Goal: Information Seeking & Learning: Check status

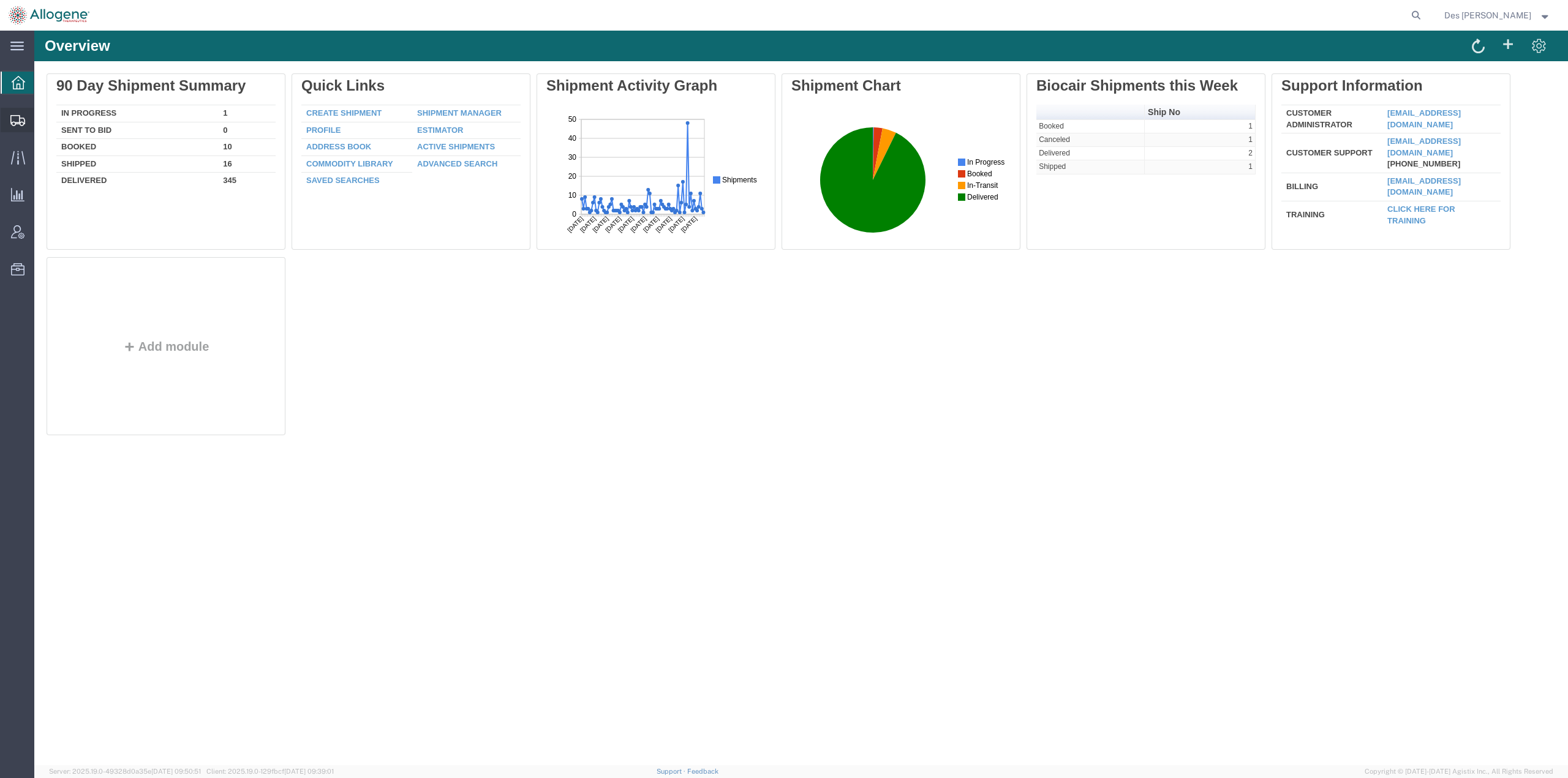
click at [42, 117] on span "Shipments" at bounding box center [38, 120] width 8 height 24
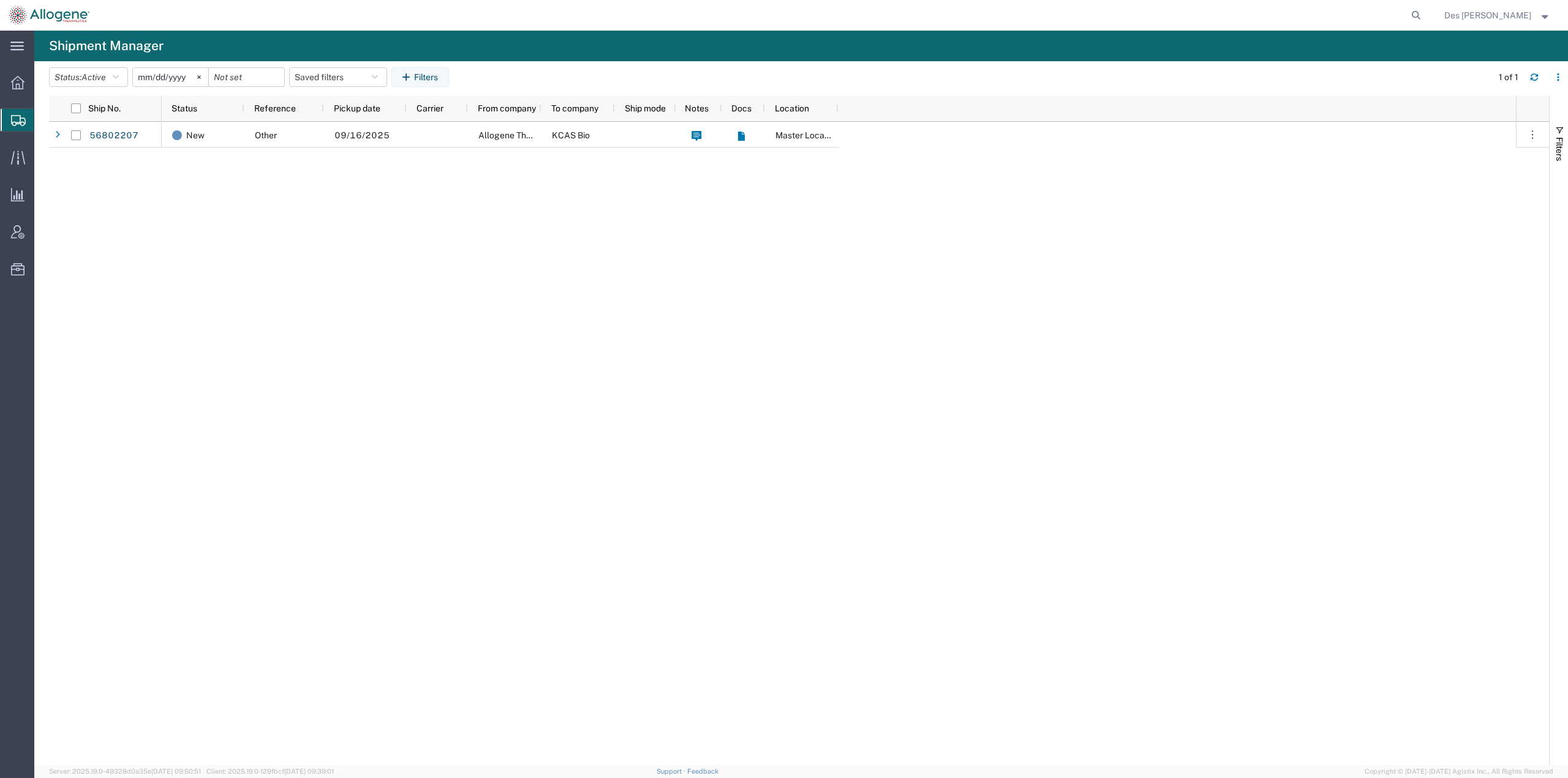
click at [183, 248] on div "New Other [DATE] Allogene Therapeutics KCAS Bio Master Location" at bounding box center [839, 443] width 1354 height 643
click at [42, 158] on span "Traffic" at bounding box center [38, 157] width 8 height 24
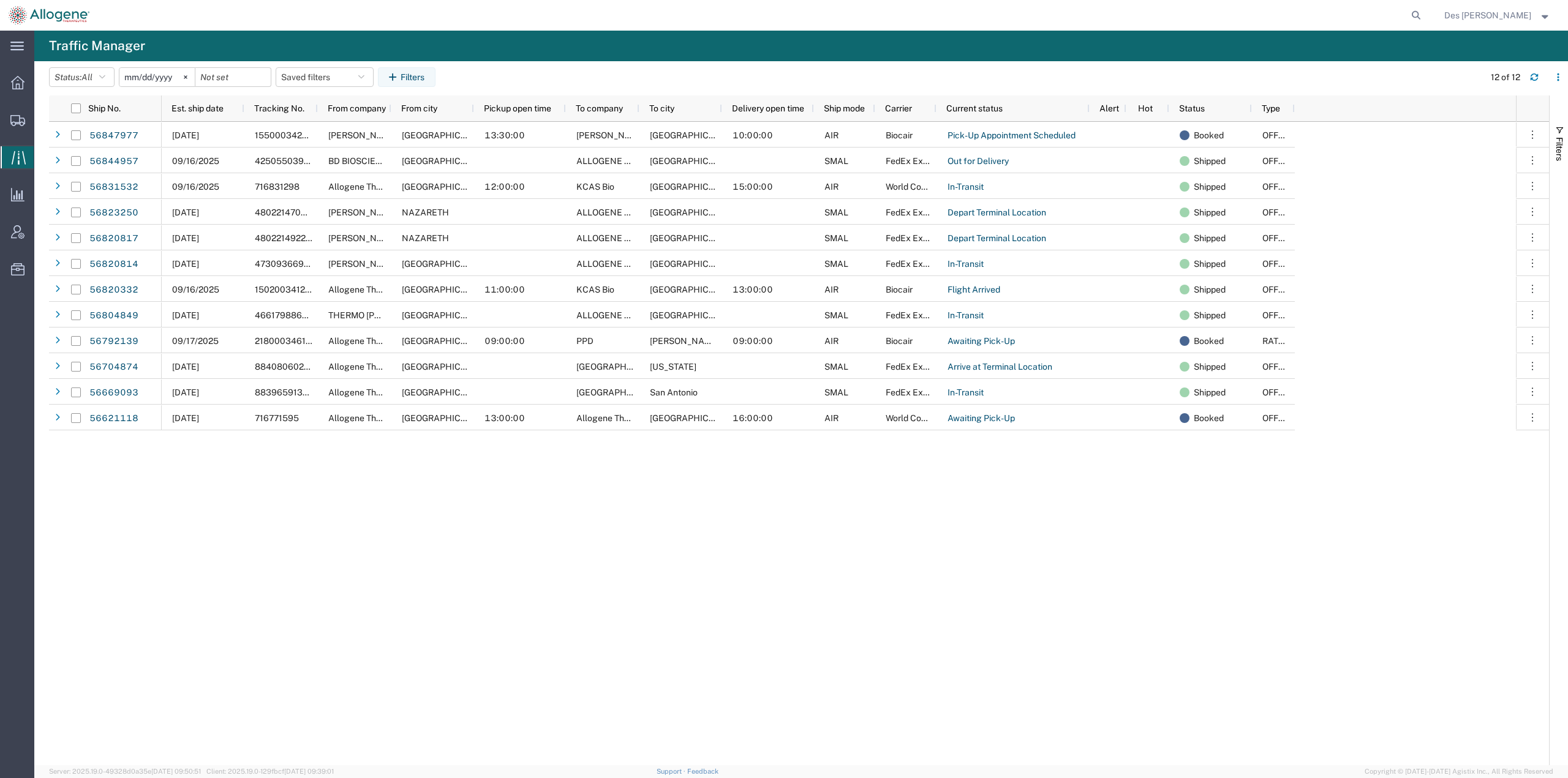
click at [680, 585] on div "[DATE] 1550003420512 [PERSON_NAME] Bioservices-[GEOGRAPHIC_DATA] 13:30:00 [PERS…" at bounding box center [839, 443] width 1354 height 643
click at [915, 107] on div "Carrier" at bounding box center [908, 109] width 47 height 20
click at [945, 529] on div "[DATE] 1550003420512 [PERSON_NAME] Bioservices-[GEOGRAPHIC_DATA] 13:30:00 [PERS…" at bounding box center [839, 443] width 1354 height 643
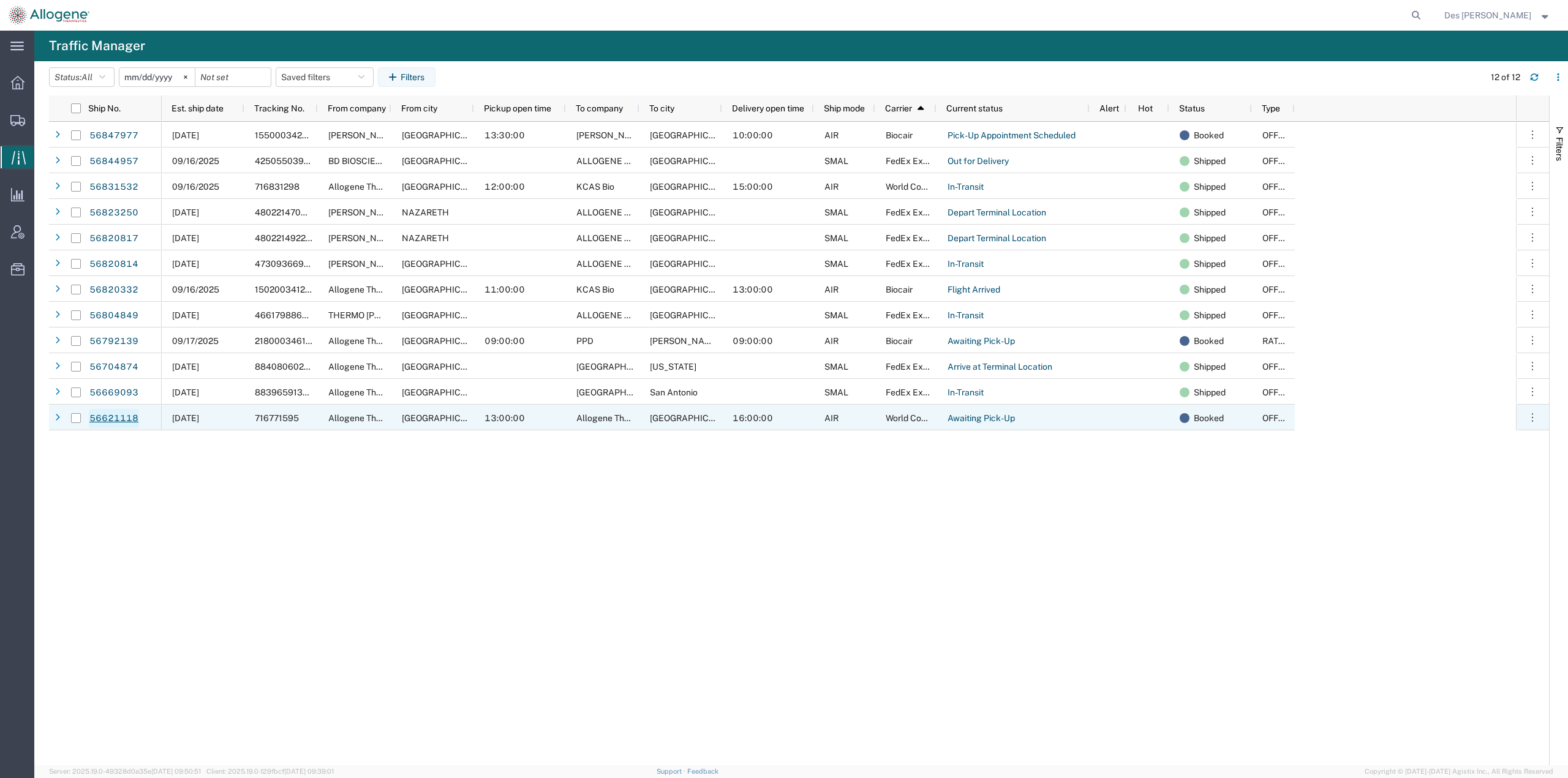
click at [107, 419] on link "56621118" at bounding box center [114, 419] width 50 height 20
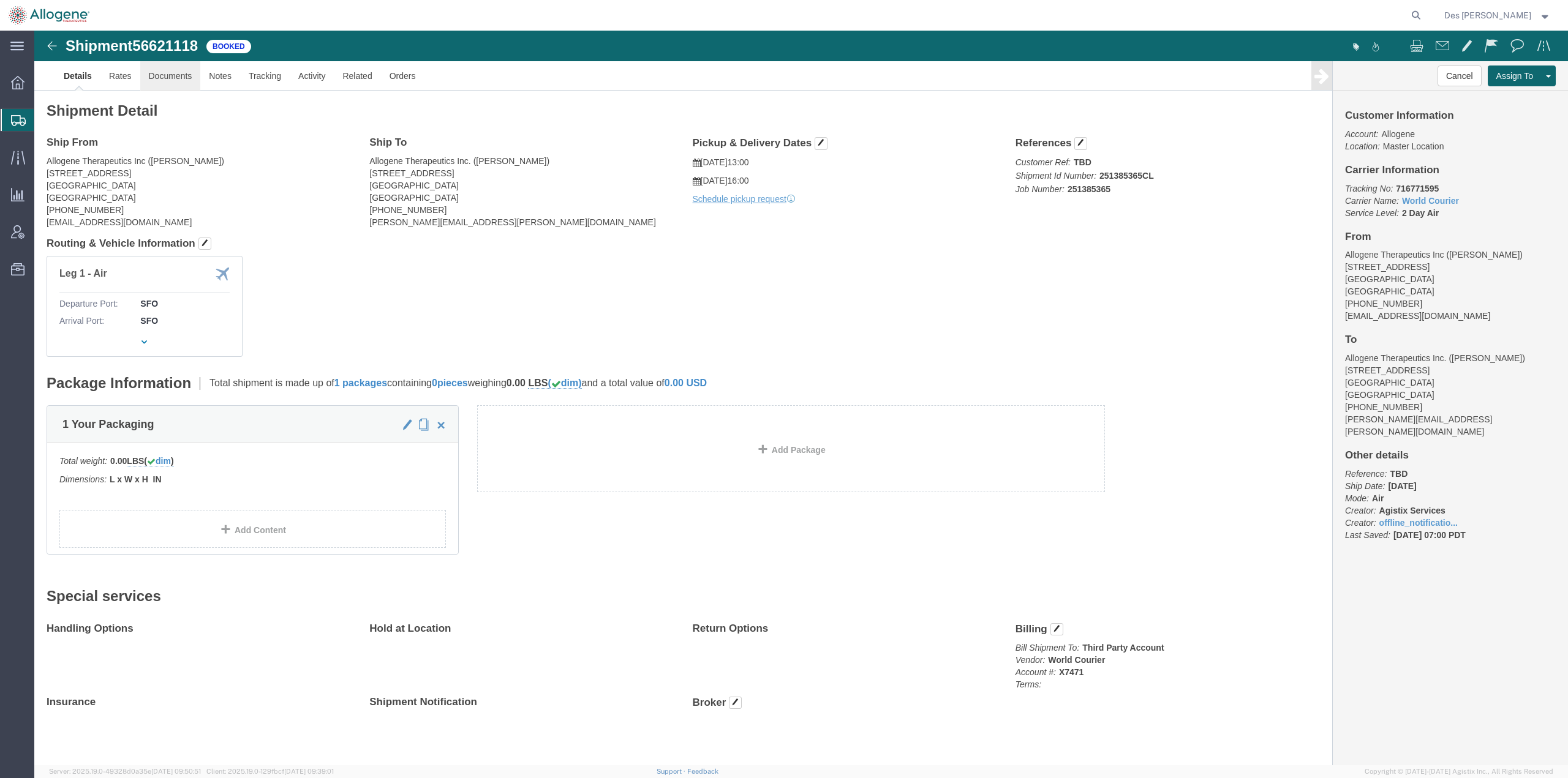
click link "Documents"
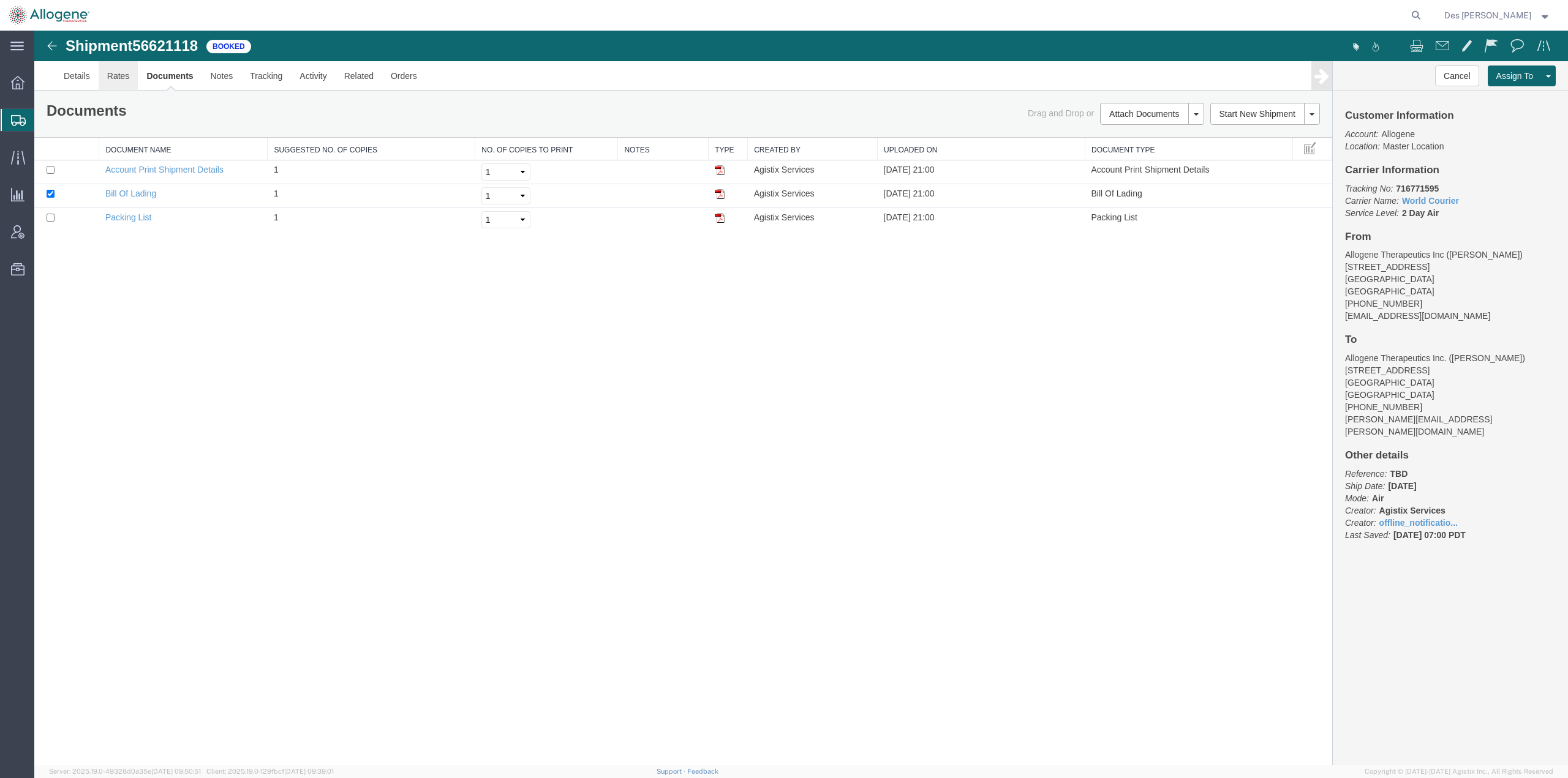
click at [115, 76] on link "Rates" at bounding box center [119, 76] width 40 height 29
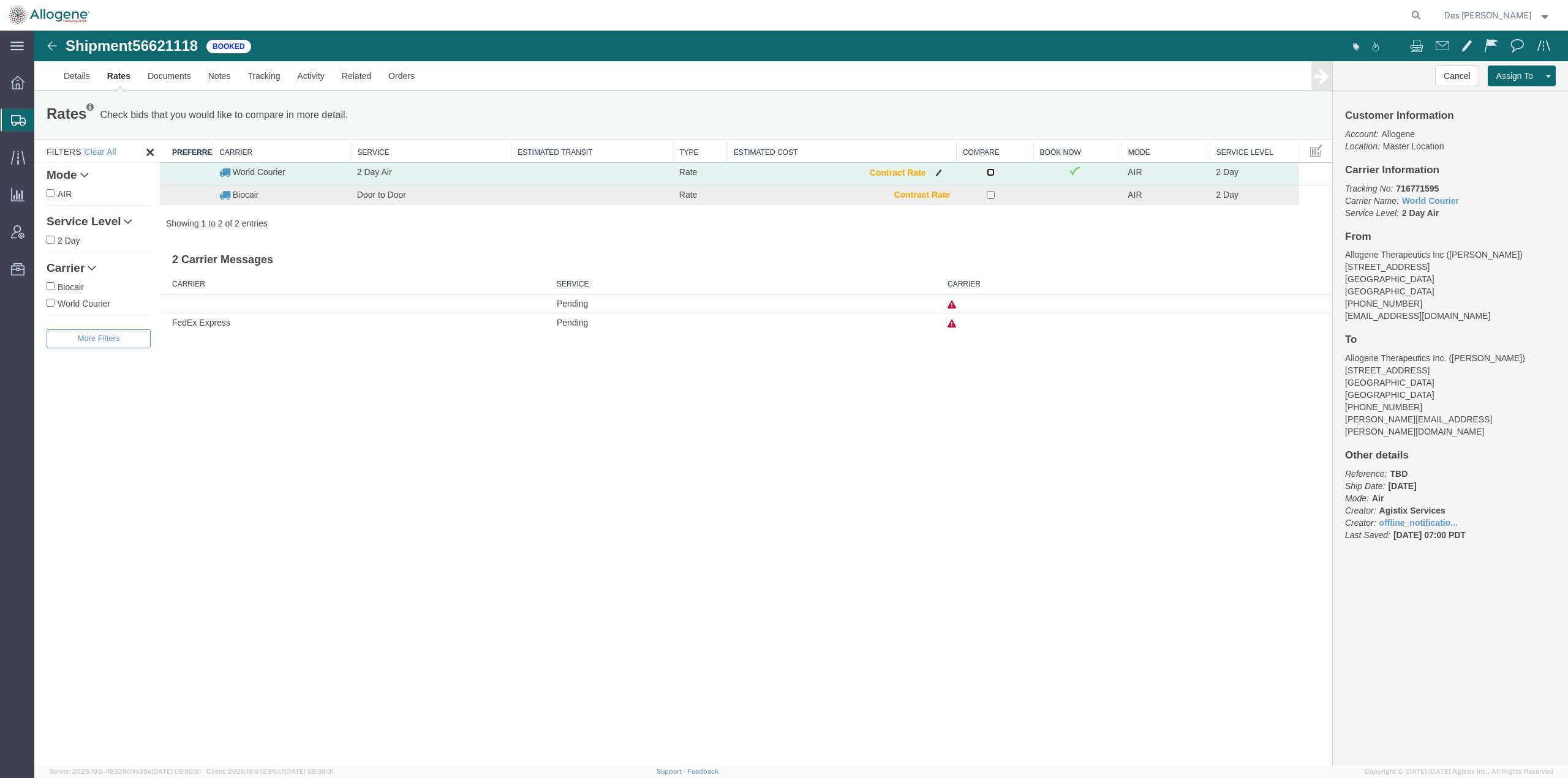
click at [992, 172] on input "checkbox" at bounding box center [991, 173] width 8 height 8
checkbox input "false"
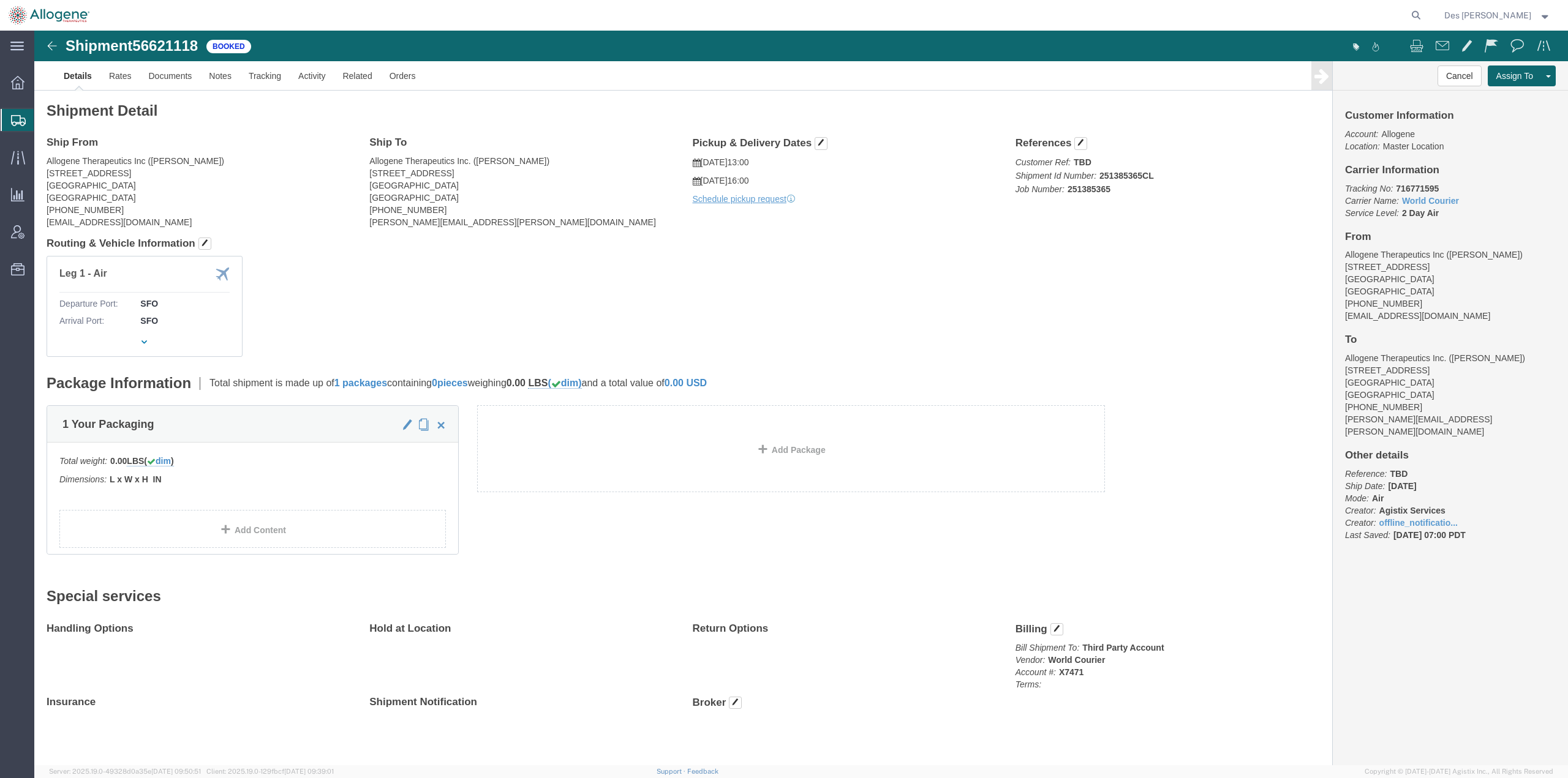
click at [43, 121] on span "Shipments" at bounding box center [39, 120] width 10 height 24
